Goal: Information Seeking & Learning: Learn about a topic

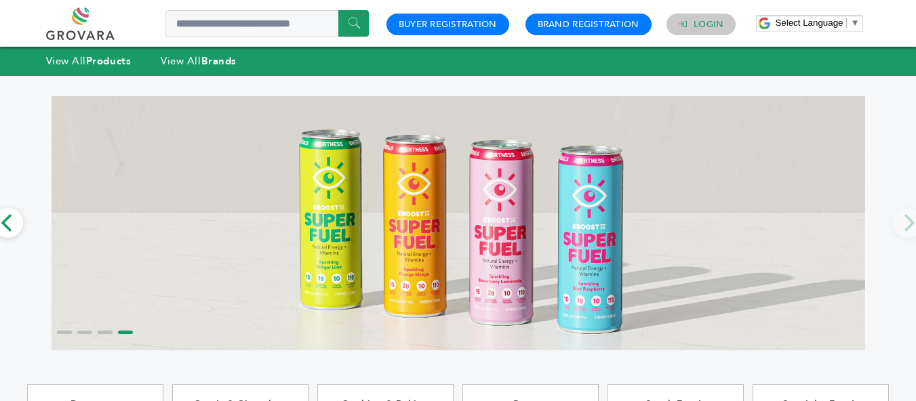
click at [709, 30] on h4 "Login" at bounding box center [702, 25] width 70 height 22
click at [701, 24] on link "Login" at bounding box center [709, 24] width 30 height 12
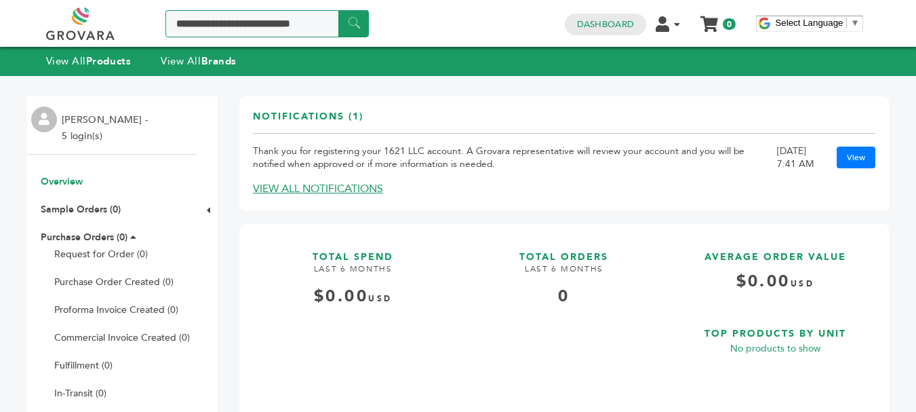
click at [252, 24] on input "Search a product or brand..." at bounding box center [266, 23] width 203 height 27
type input "**********"
click at [338, 10] on input "******" at bounding box center [353, 23] width 31 height 26
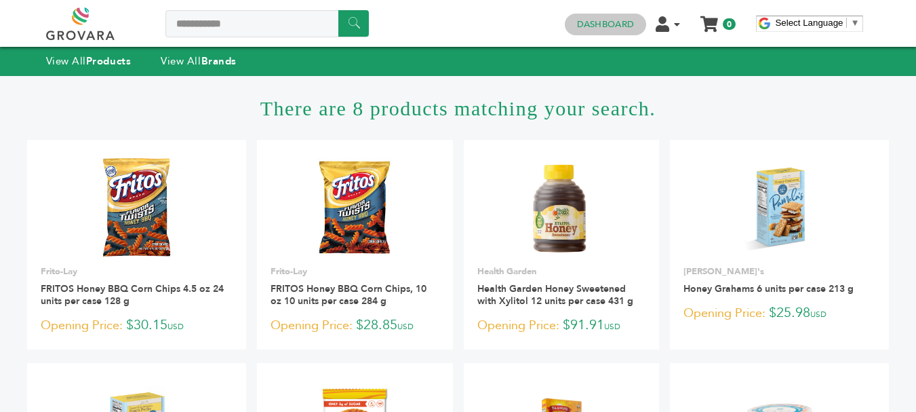
click at [597, 24] on link "Dashboard" at bounding box center [605, 24] width 57 height 12
click at [82, 15] on link at bounding box center [95, 23] width 99 height 33
click at [74, 26] on link at bounding box center [95, 23] width 99 height 33
click at [76, 23] on link at bounding box center [95, 23] width 99 height 33
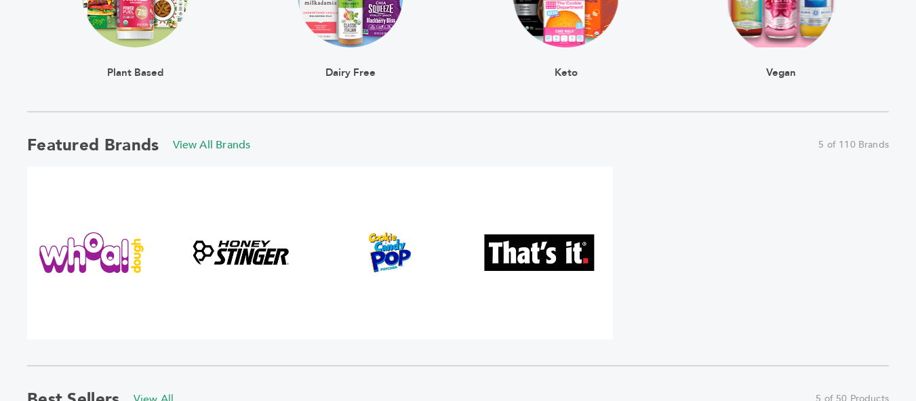
scroll to position [595, 0]
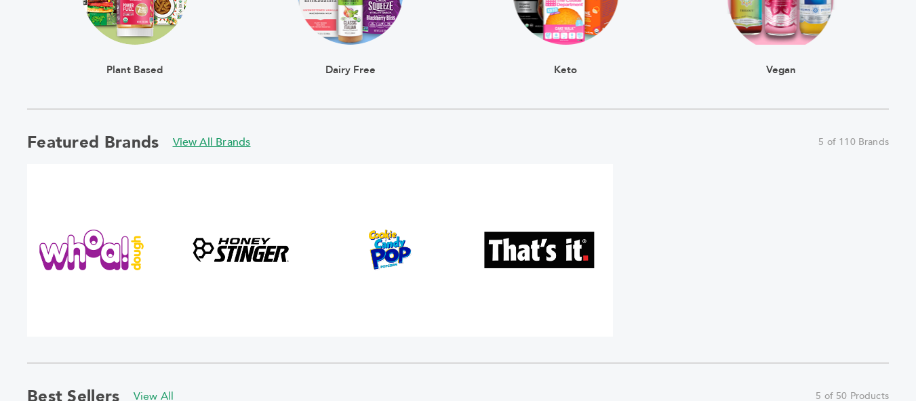
click at [237, 150] on link "View All Brands" at bounding box center [212, 142] width 78 height 15
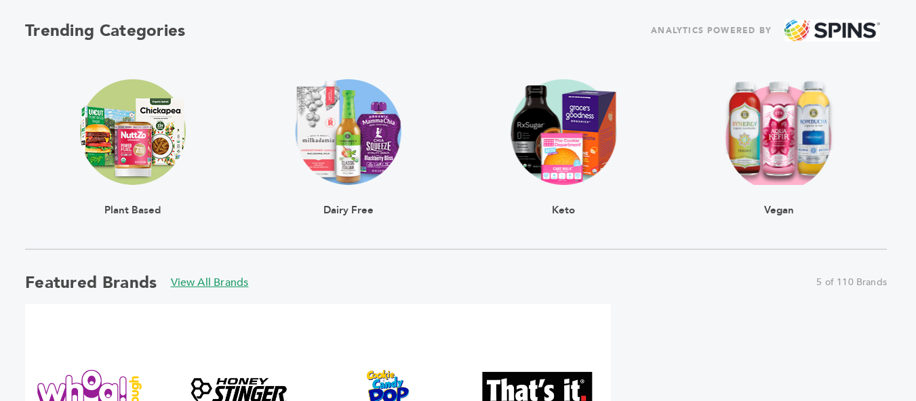
scroll to position [456, 2]
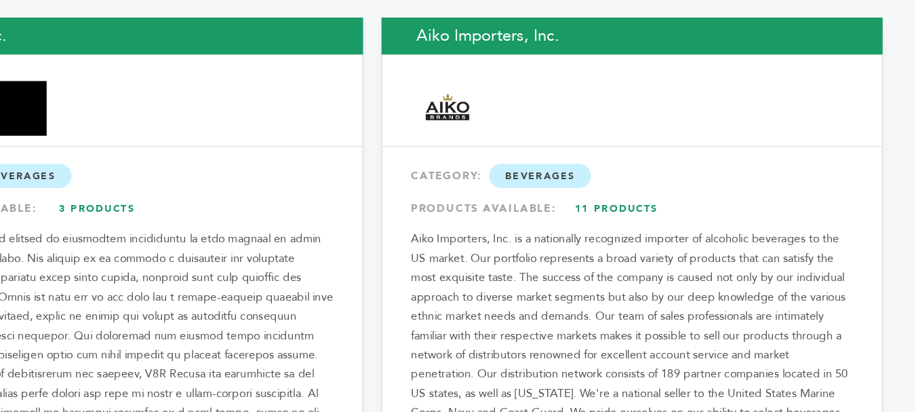
scroll to position [1106, 0]
click at [678, 164] on link "11 Products" at bounding box center [664, 176] width 95 height 24
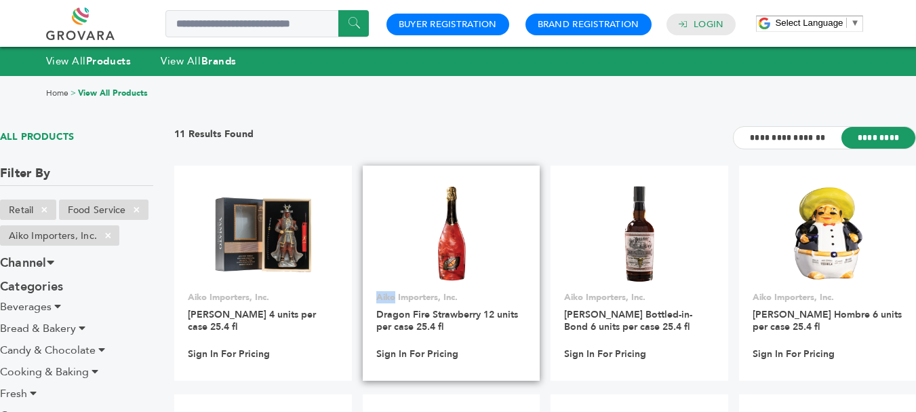
drag, startPoint x: 378, startPoint y: 299, endPoint x: 399, endPoint y: 299, distance: 20.3
click at [399, 299] on p "Aiko Importers, Inc." at bounding box center [451, 297] width 151 height 12
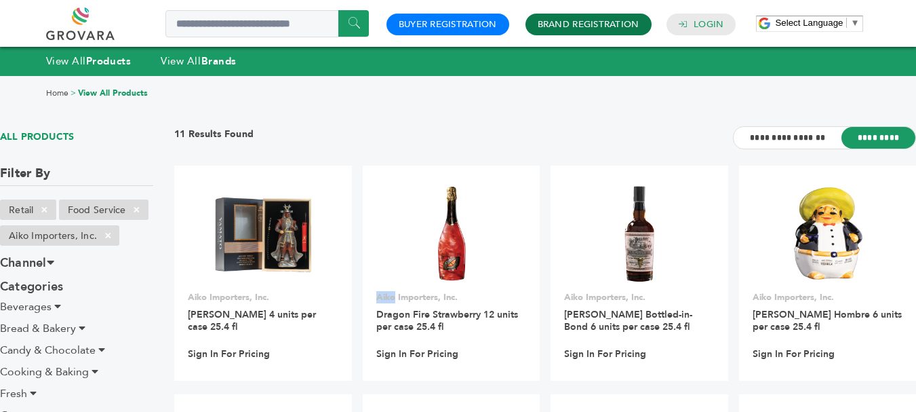
scroll to position [1, 0]
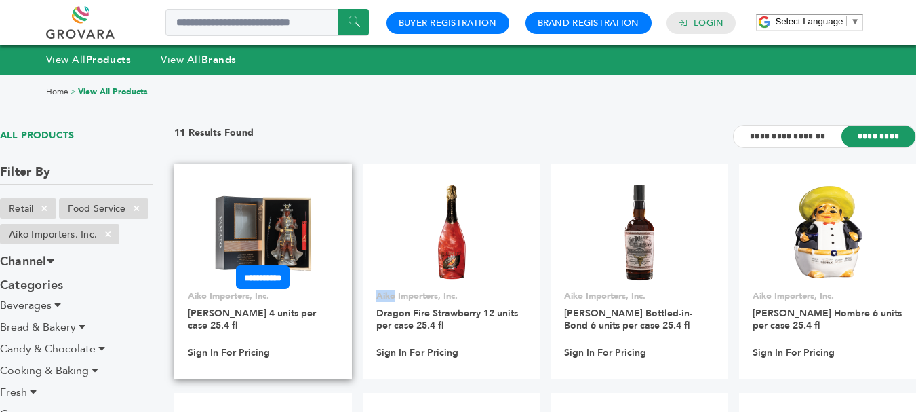
drag, startPoint x: 176, startPoint y: 309, endPoint x: 290, endPoint y: 328, distance: 116.0
click at [290, 328] on div "**********" at bounding box center [263, 328] width 178 height 76
copy link "[PERSON_NAME] 4 units per case 25.4 fl"
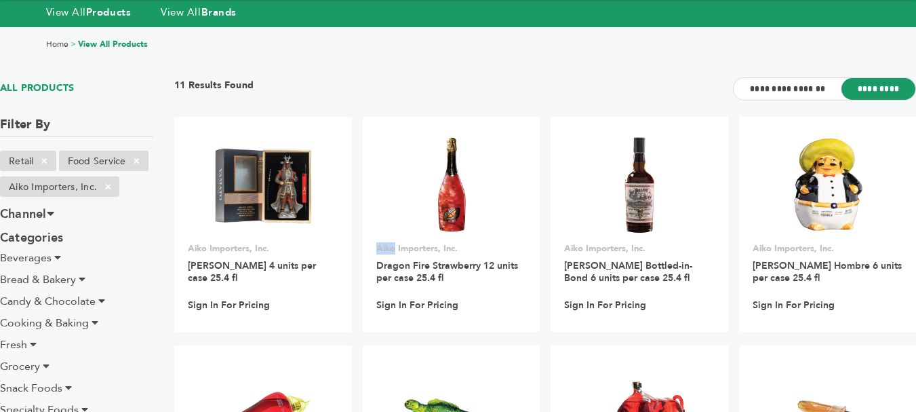
scroll to position [45, 0]
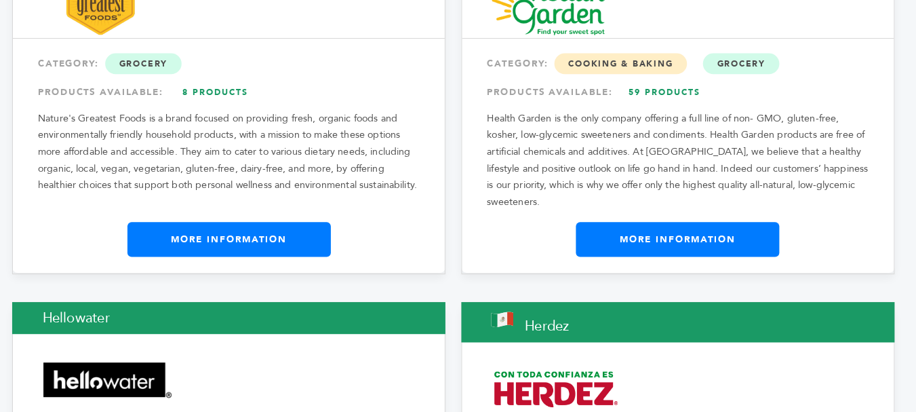
scroll to position [8289, 0]
